Goal: Transaction & Acquisition: Download file/media

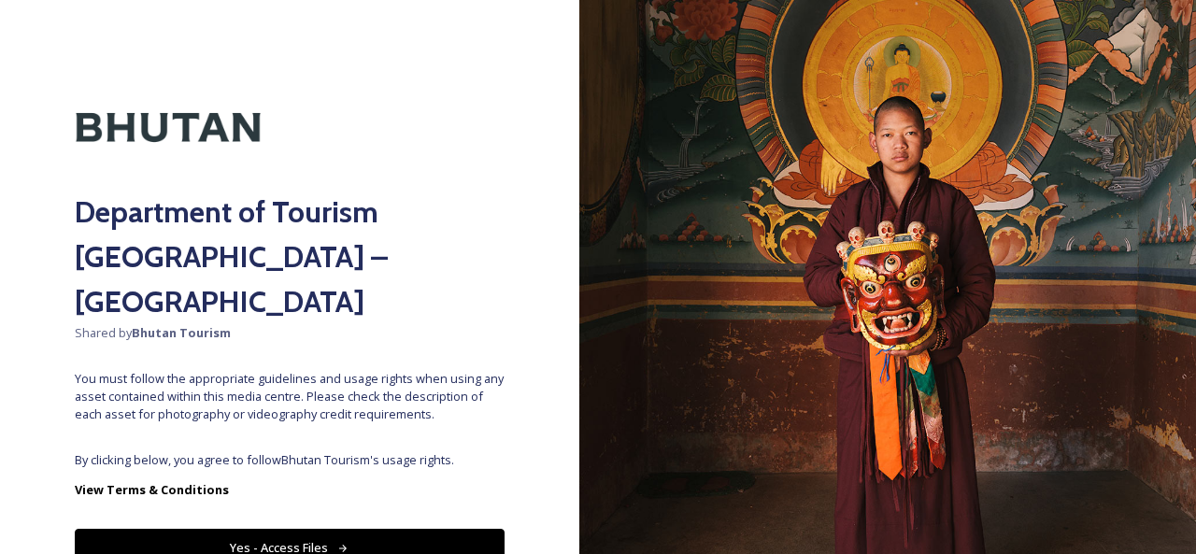
click at [265, 529] on button "Yes - Access Files" at bounding box center [290, 548] width 430 height 38
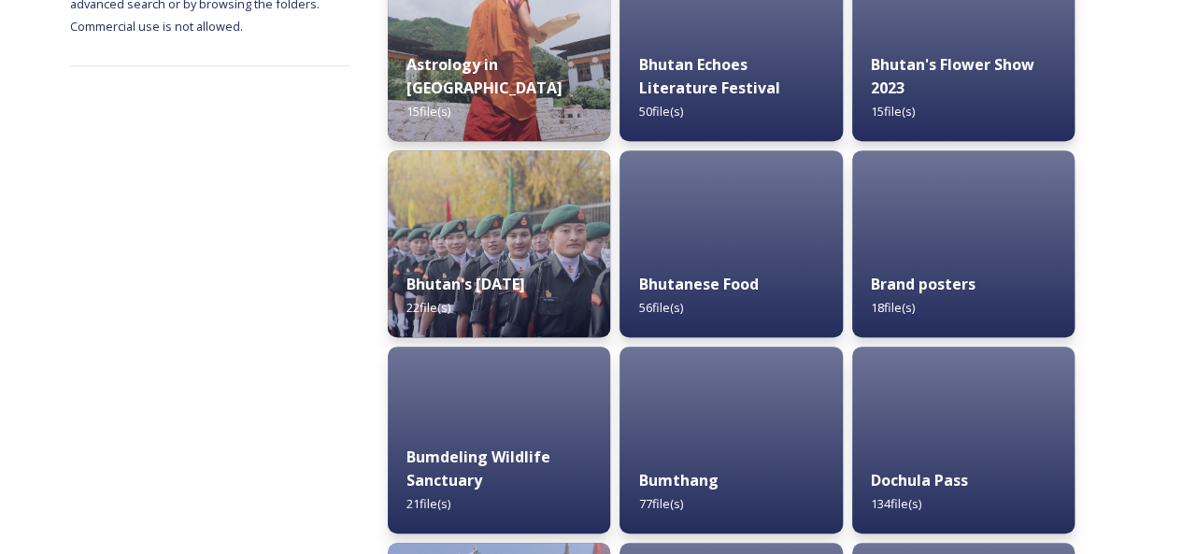
scroll to position [374, 0]
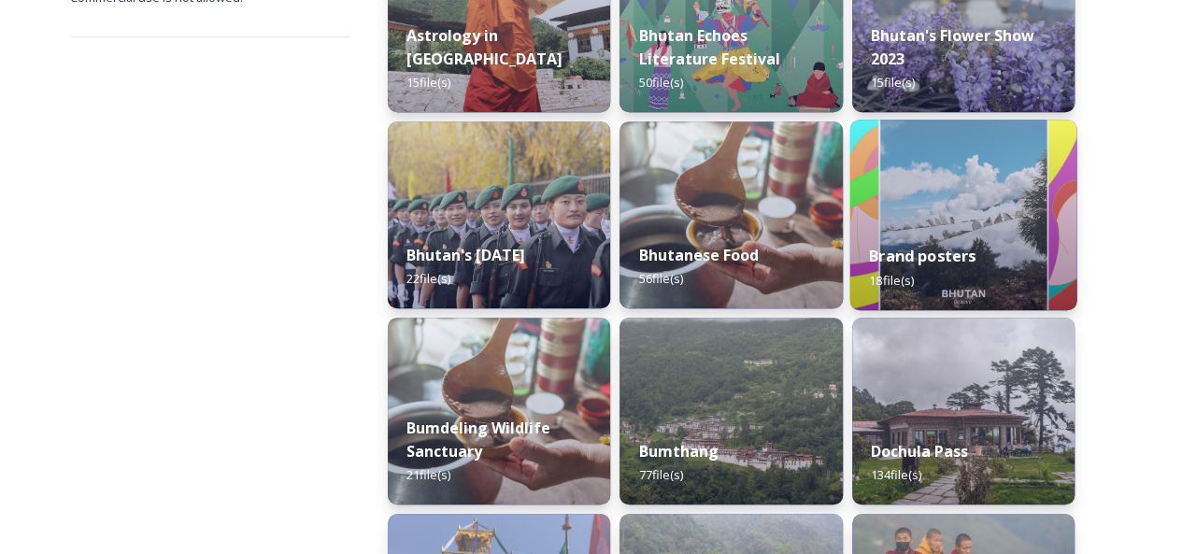
click at [967, 237] on div "Brand posters 18 file(s)" at bounding box center [962, 267] width 227 height 85
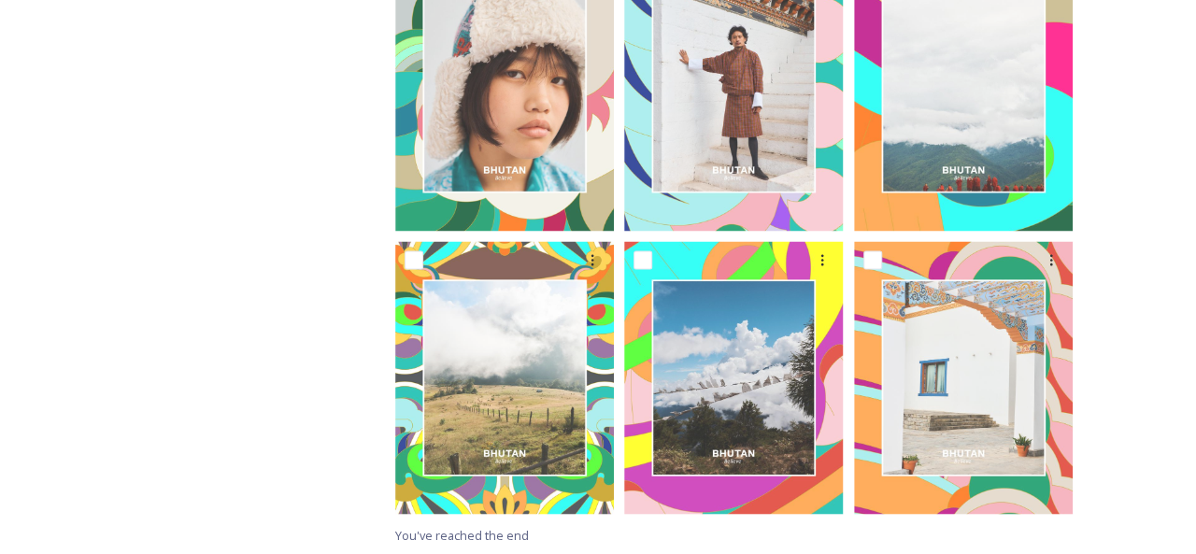
scroll to position [1532, 0]
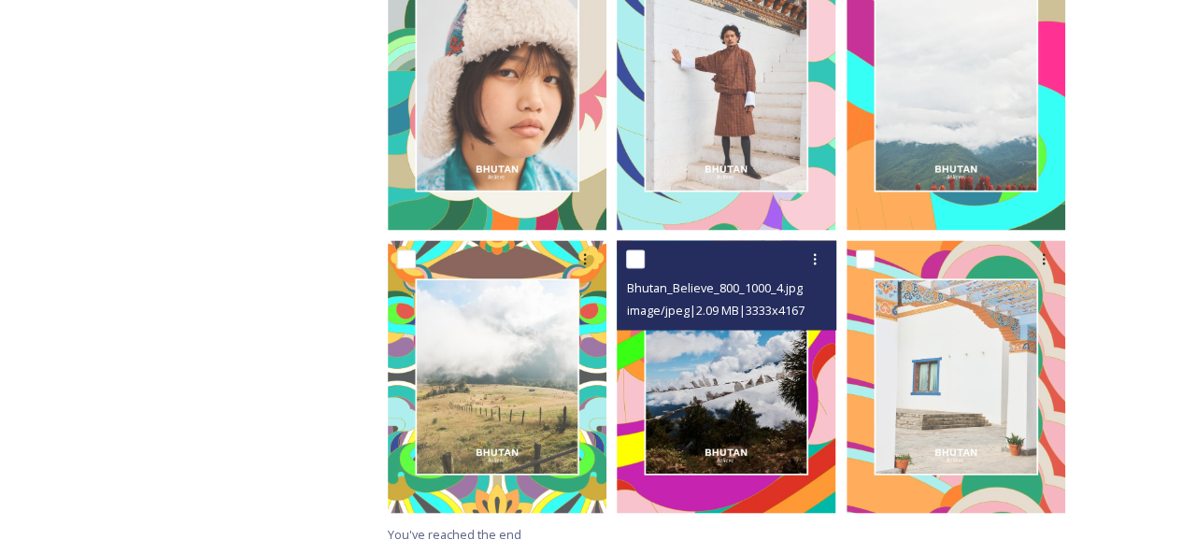
click at [726, 394] on img at bounding box center [726, 377] width 219 height 274
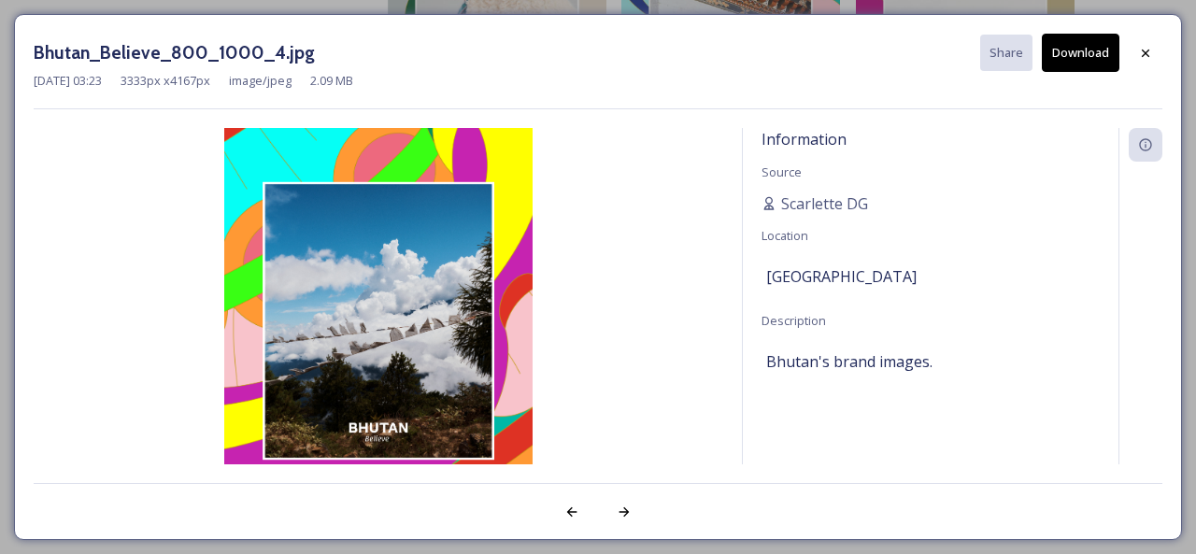
click at [1088, 60] on button "Download" at bounding box center [1081, 53] width 78 height 38
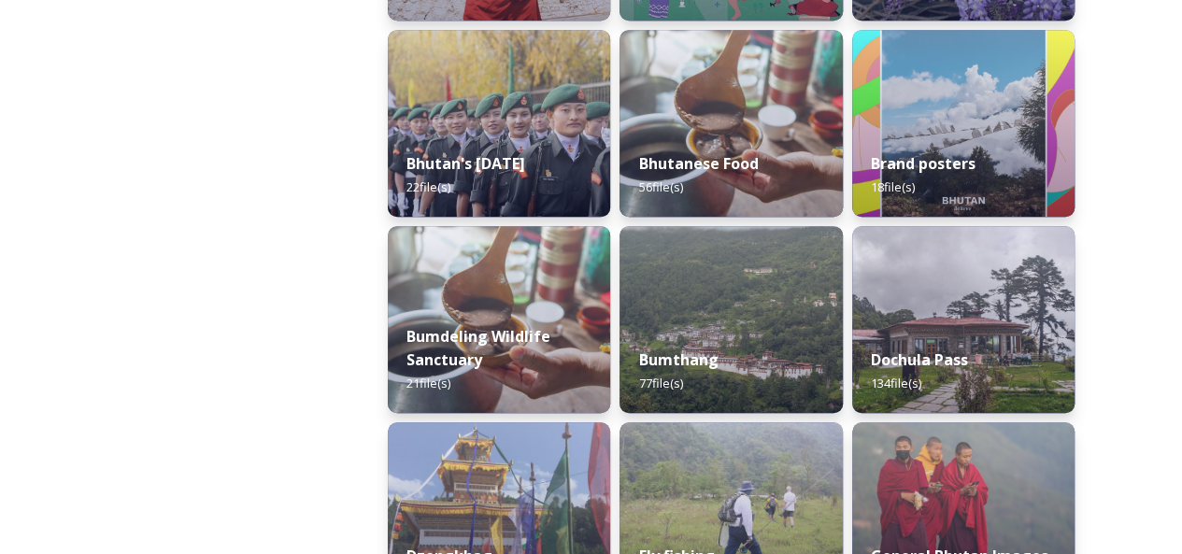
scroll to position [467, 0]
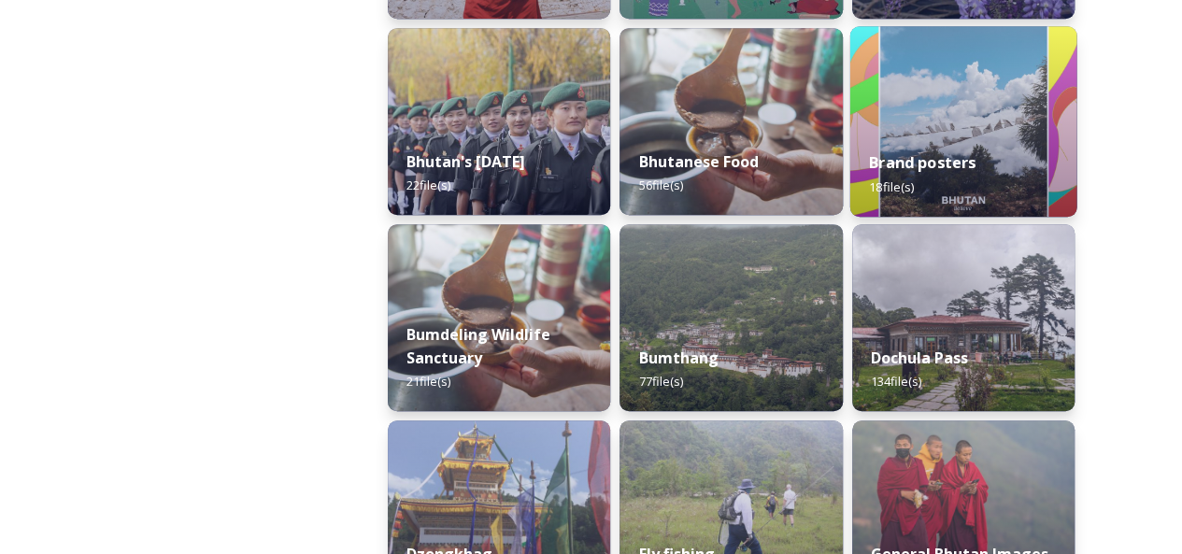
click at [947, 137] on div "Brand posters 18 file(s)" at bounding box center [962, 174] width 227 height 85
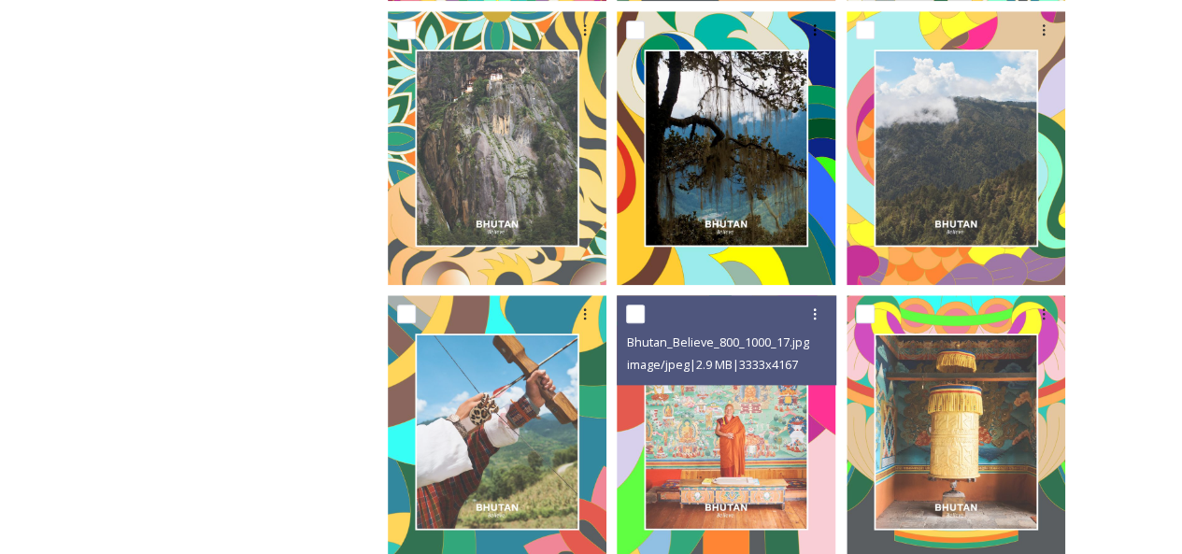
scroll to position [785, 0]
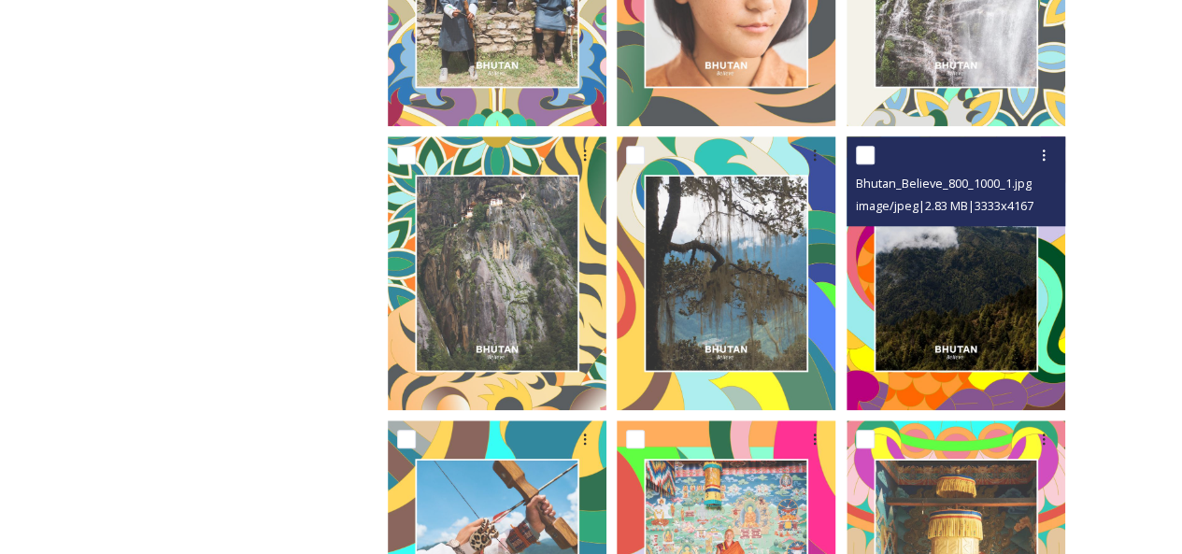
click at [983, 291] on img at bounding box center [955, 273] width 219 height 274
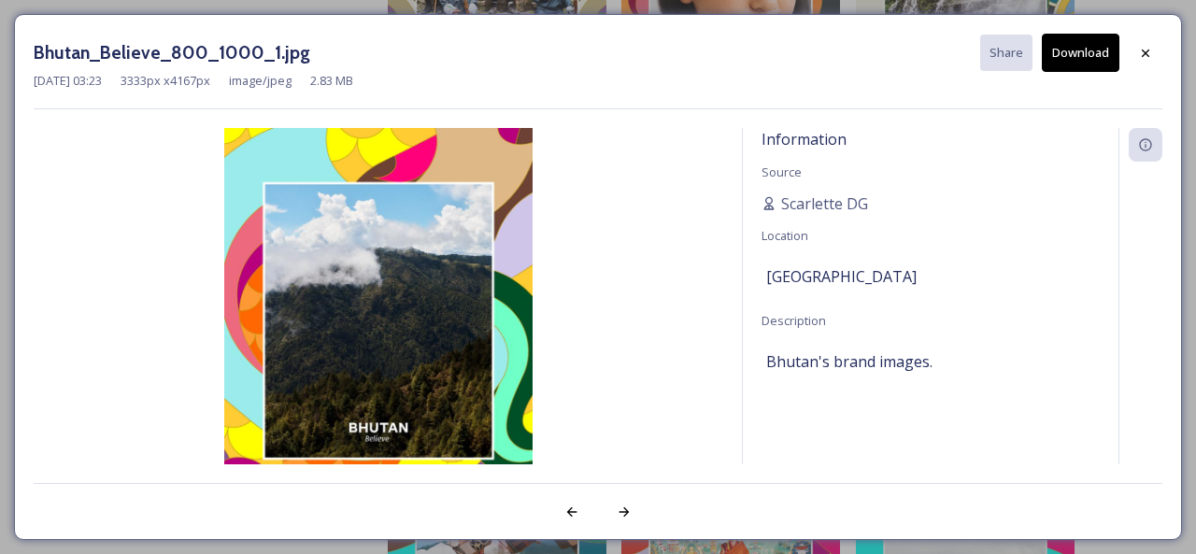
click at [1080, 53] on button "Download" at bounding box center [1081, 53] width 78 height 38
click at [1140, 49] on icon at bounding box center [1145, 53] width 15 height 15
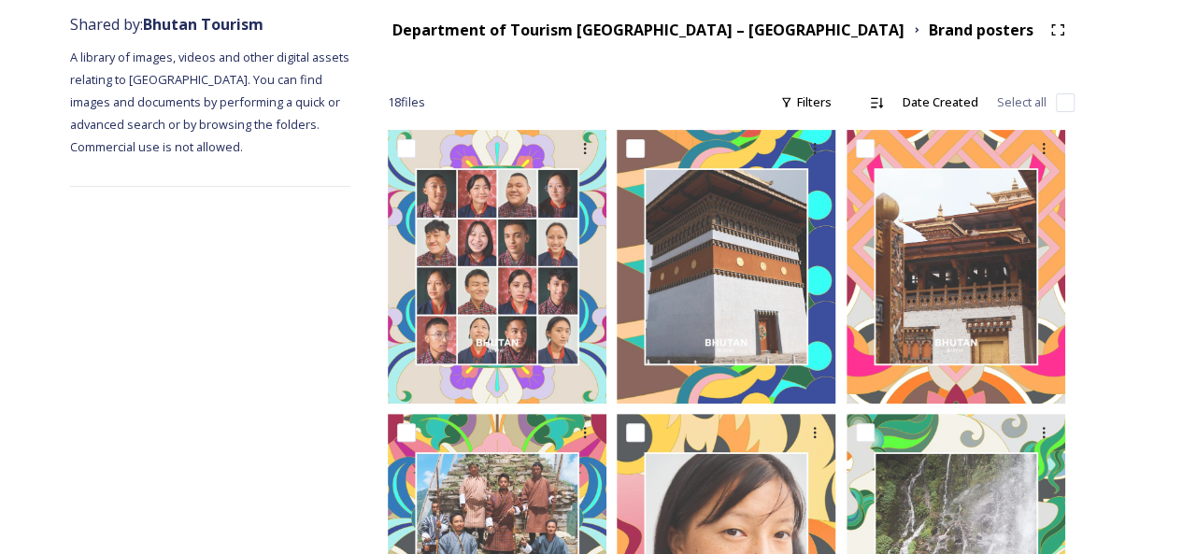
scroll to position [0, 0]
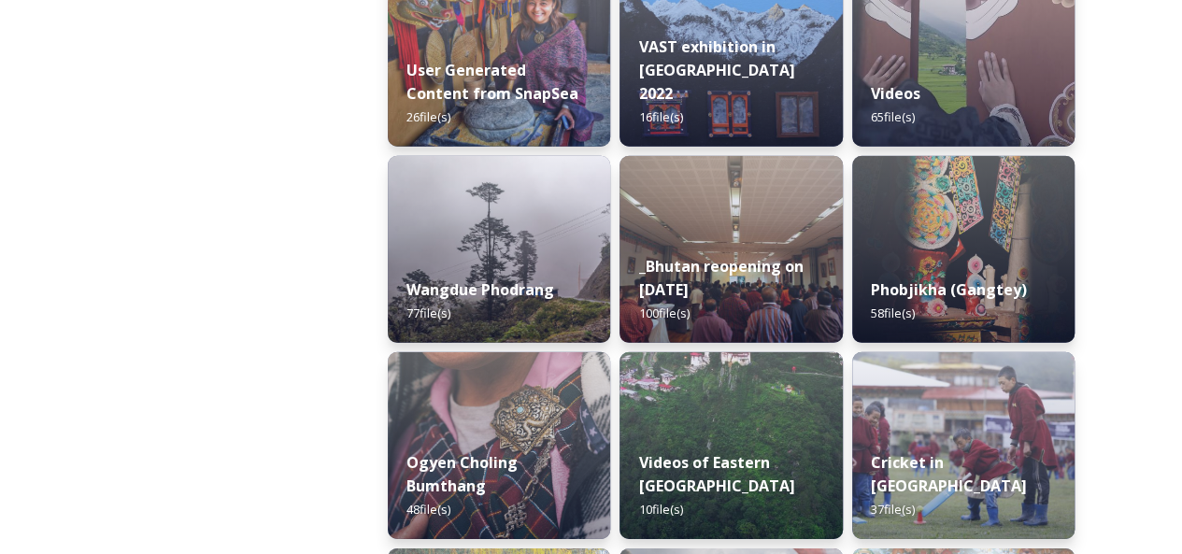
scroll to position [2616, 0]
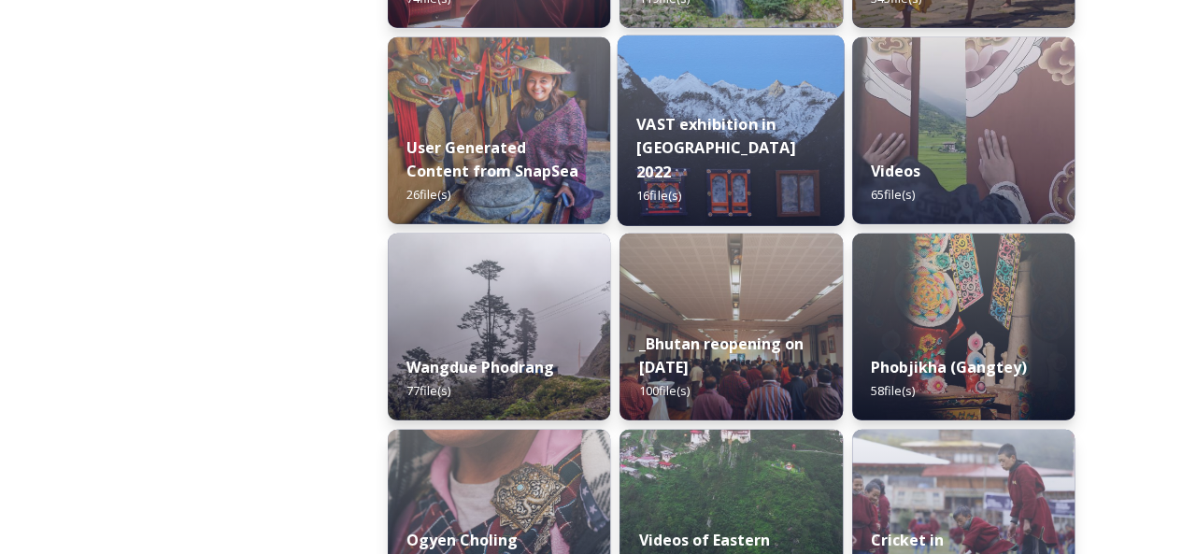
click at [695, 98] on img at bounding box center [731, 130] width 227 height 191
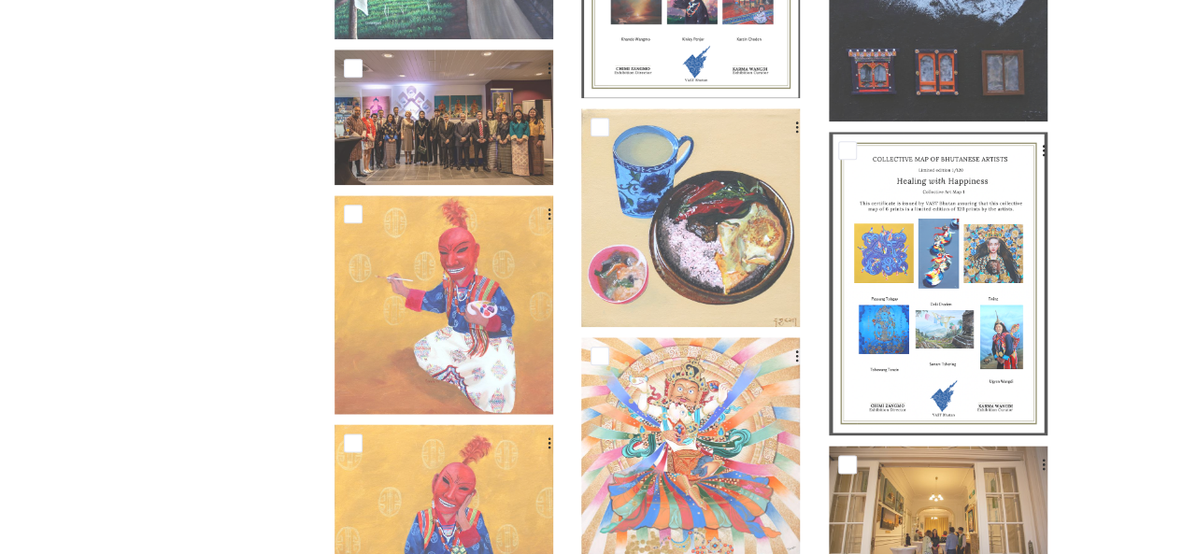
scroll to position [1078, 0]
